Goal: Navigation & Orientation: Find specific page/section

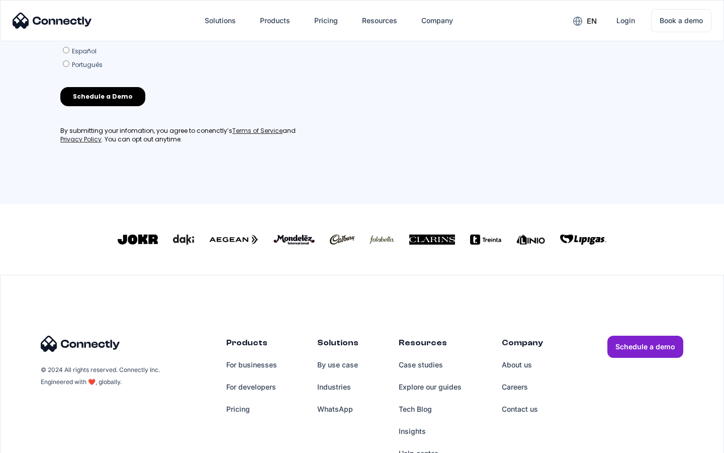
scroll to position [432, 0]
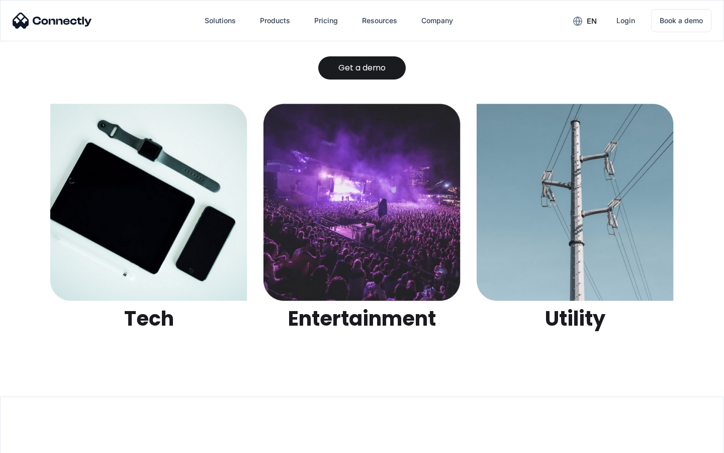
scroll to position [3172, 0]
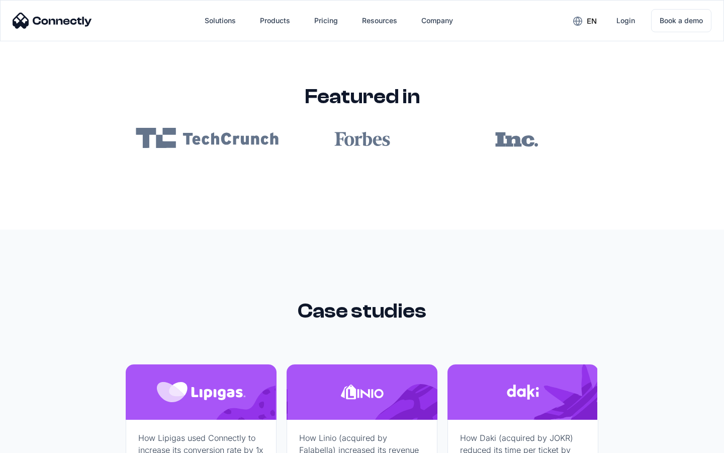
scroll to position [6022, 0]
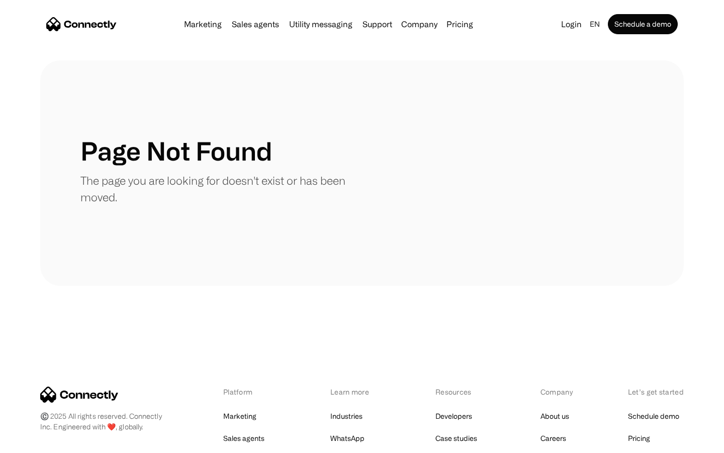
scroll to position [184, 0]
